Goal: Information Seeking & Learning: Learn about a topic

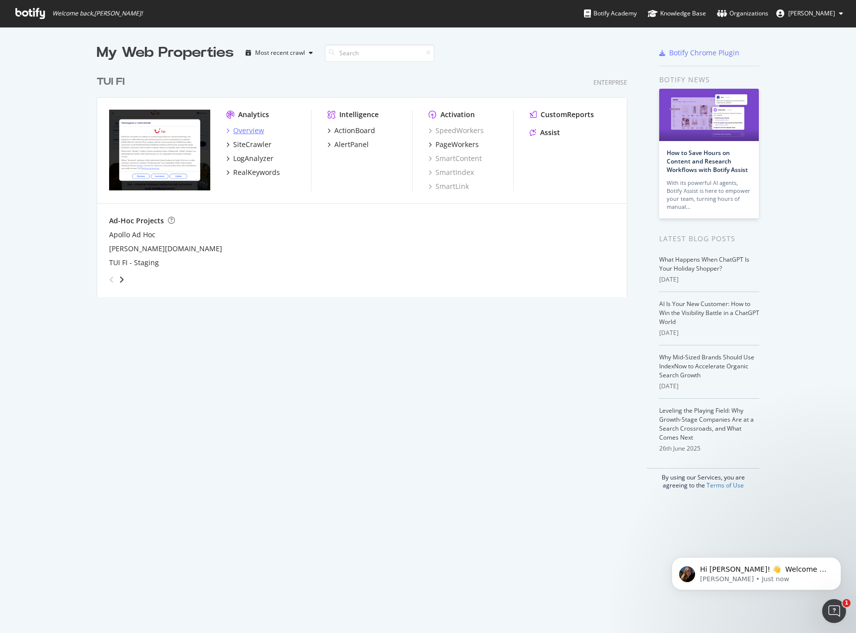
click at [255, 129] on div "Overview" at bounding box center [248, 131] width 31 height 10
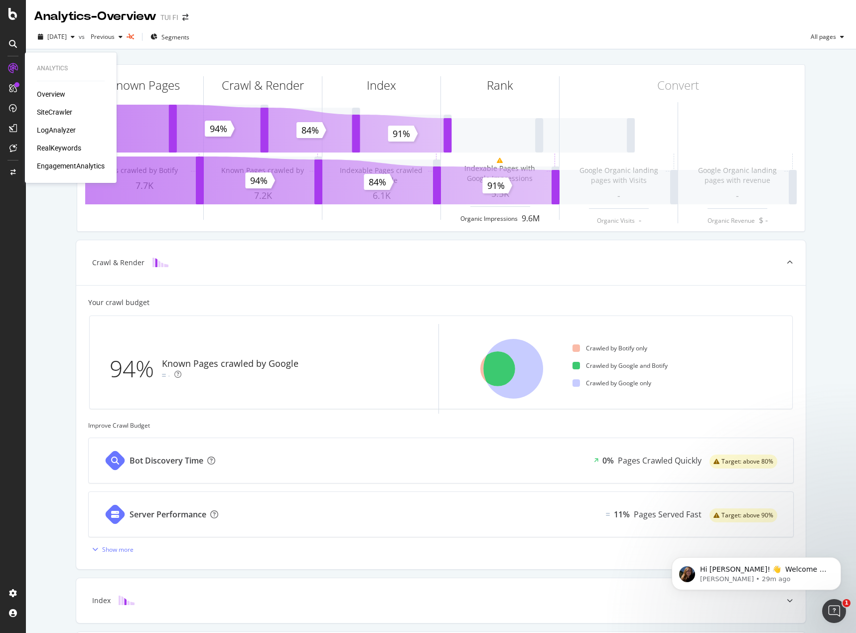
click at [46, 148] on div "RealKeywords" at bounding box center [59, 148] width 44 height 10
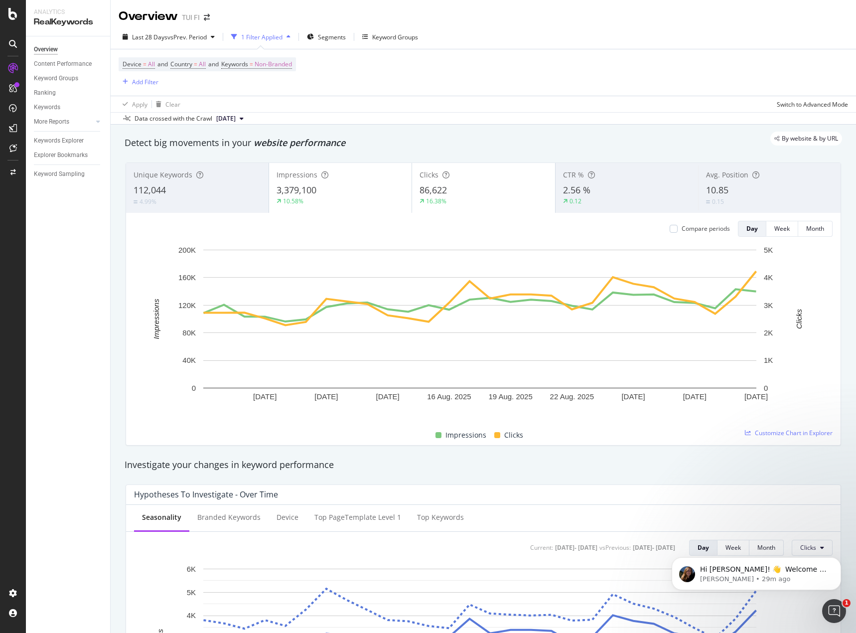
click at [43, 45] on div "Overview" at bounding box center [46, 49] width 24 height 10
click at [7, 12] on div at bounding box center [13, 14] width 24 height 12
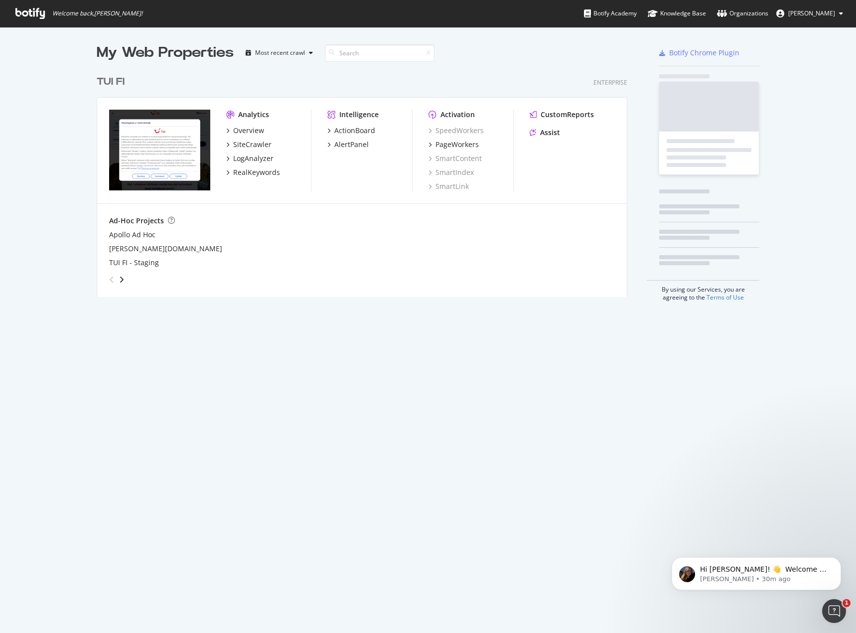
scroll to position [625, 841]
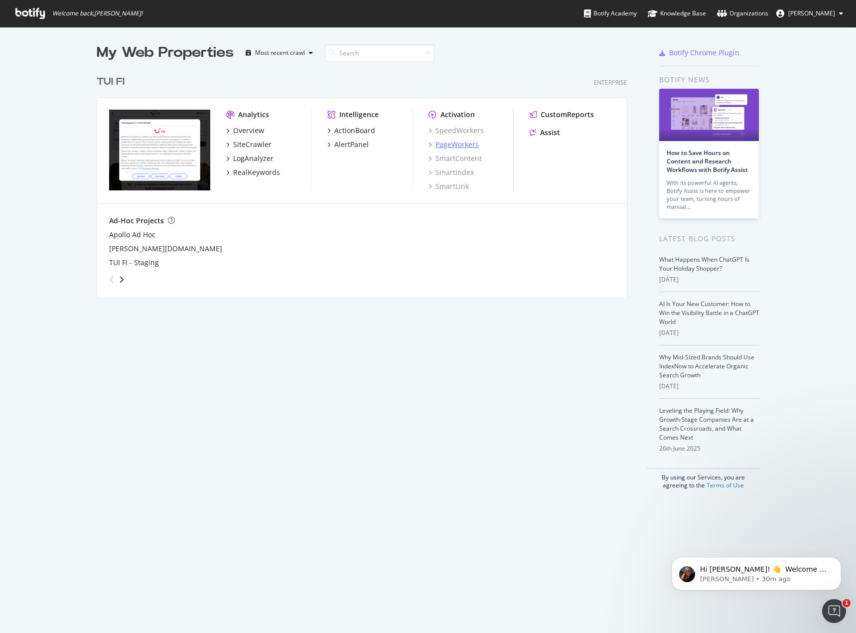
click at [437, 142] on div "PageWorkers" at bounding box center [456, 145] width 43 height 10
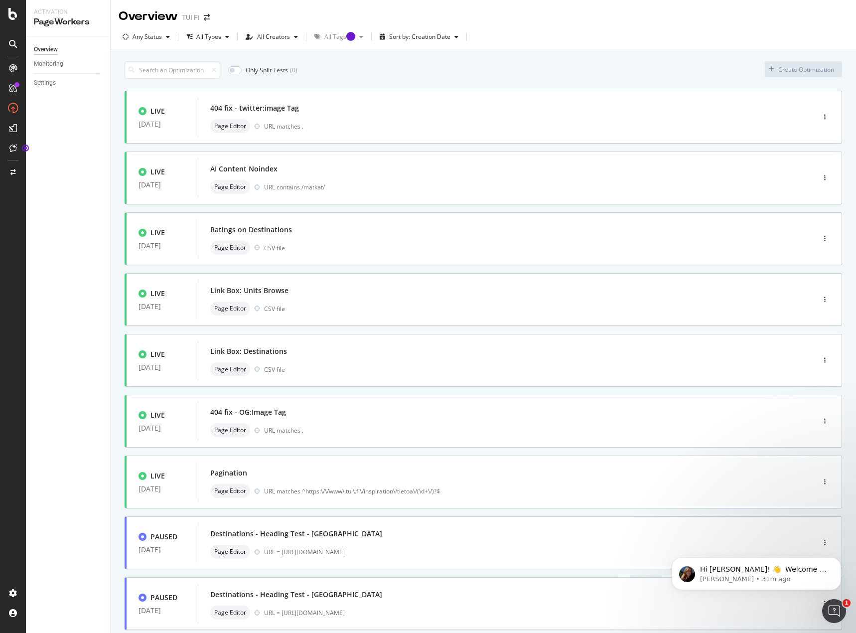
click at [13, 125] on icon at bounding box center [13, 128] width 8 height 8
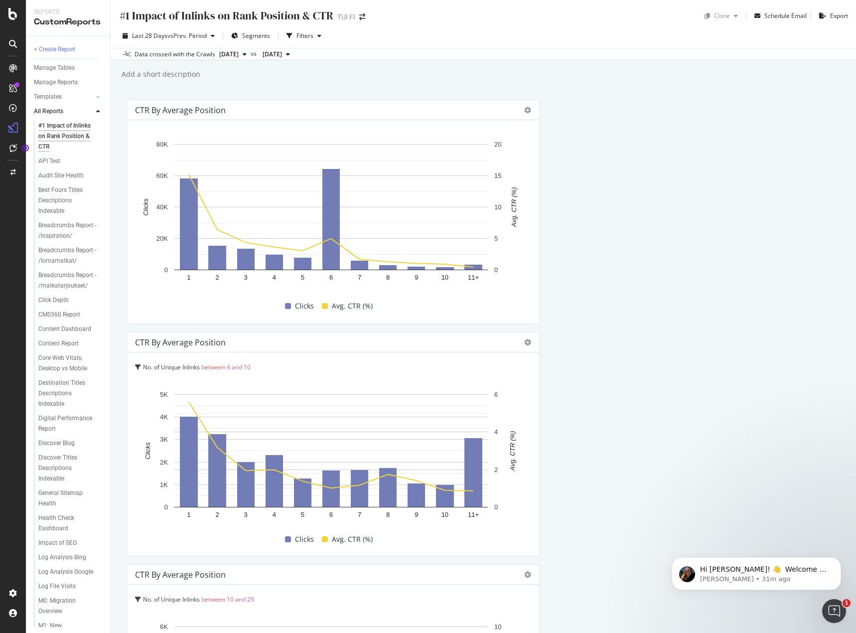
click at [18, 68] on div at bounding box center [13, 68] width 16 height 16
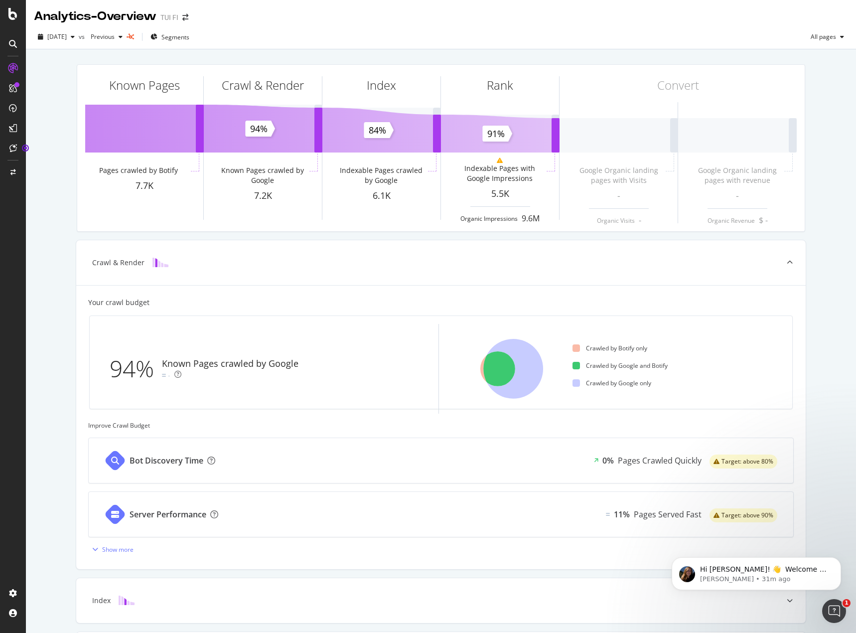
click at [18, 83] on div at bounding box center [16, 84] width 5 height 5
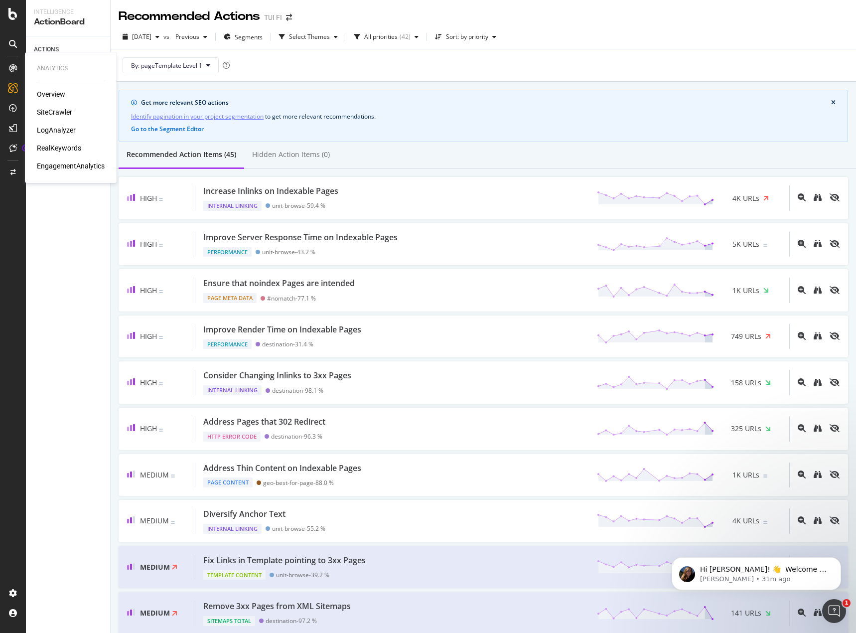
click at [50, 114] on div "SiteCrawler" at bounding box center [54, 112] width 35 height 10
